Goal: Task Accomplishment & Management: Manage account settings

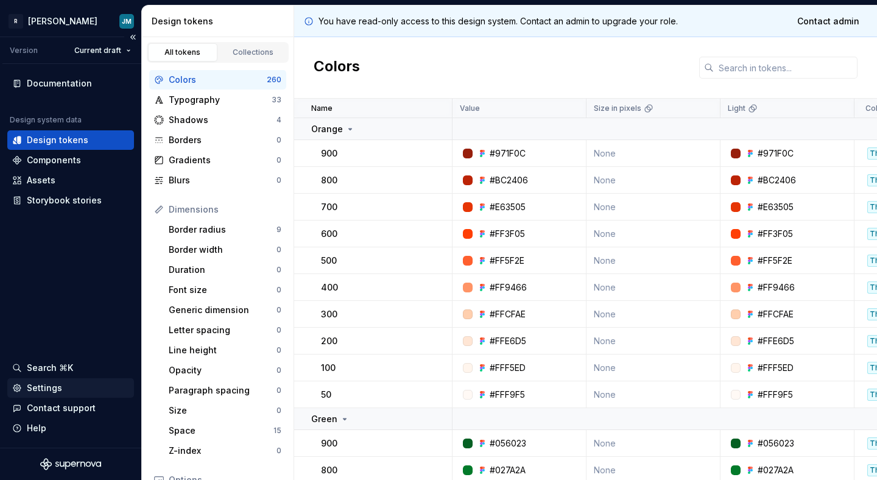
click at [50, 389] on div "Settings" at bounding box center [44, 388] width 35 height 12
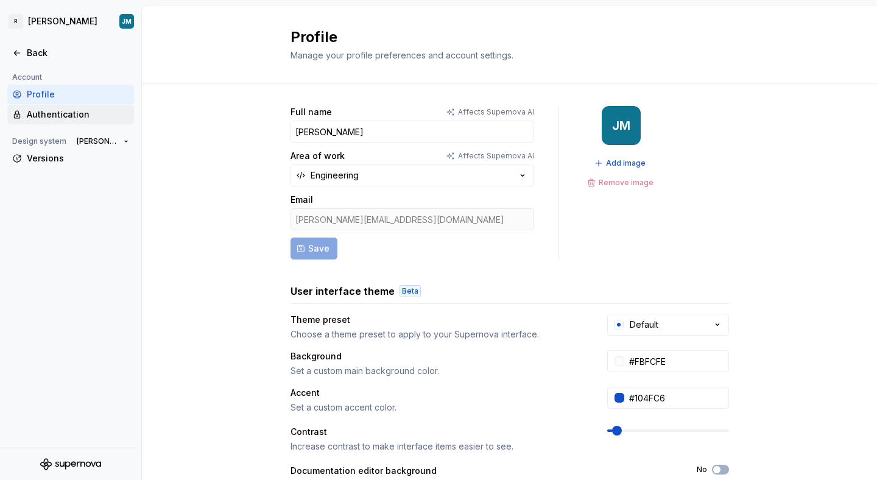
click at [74, 117] on div "Authentication" at bounding box center [78, 114] width 102 height 12
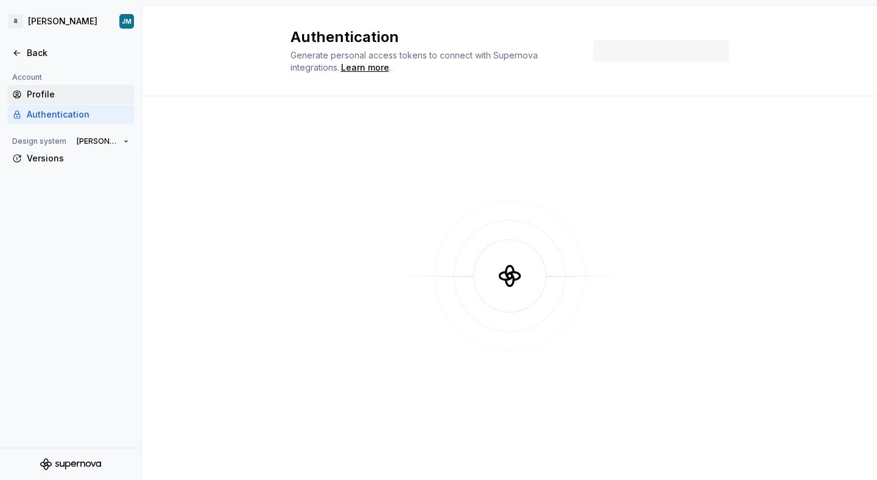
click at [55, 88] on div "Profile" at bounding box center [70, 94] width 127 height 19
